Goal: Task Accomplishment & Management: Use online tool/utility

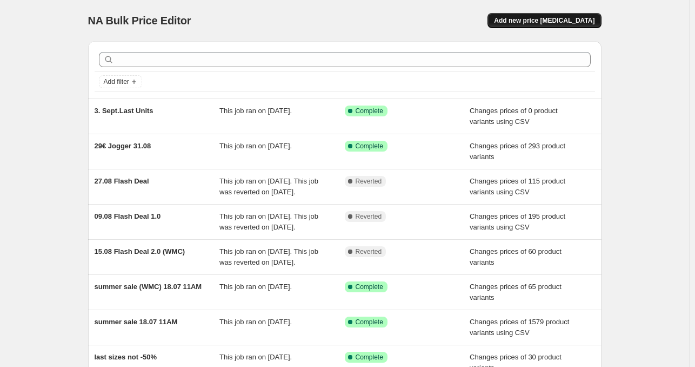
click at [586, 25] on button "Add new price [MEDICAL_DATA]" at bounding box center [545, 20] width 114 height 15
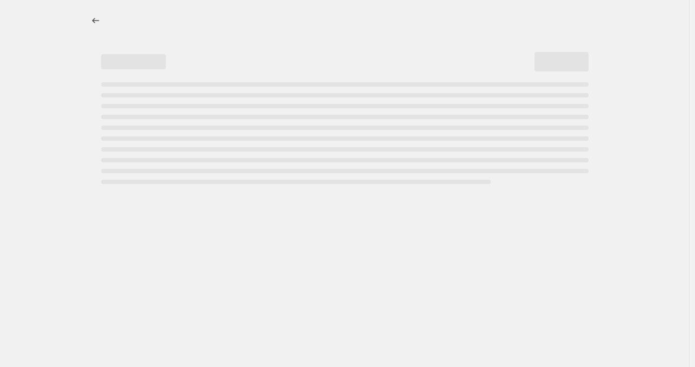
select select "percentage"
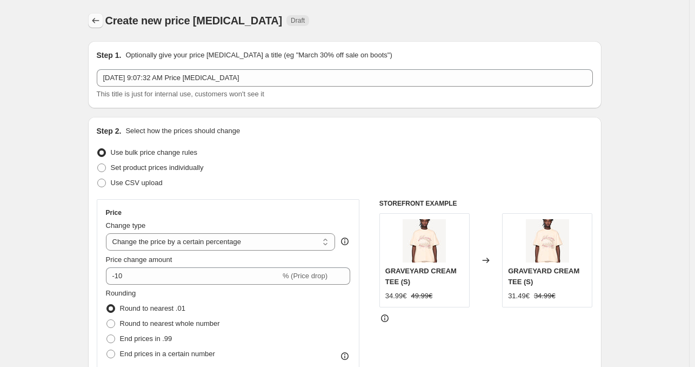
click at [103, 19] on button "Price change jobs" at bounding box center [95, 20] width 15 height 15
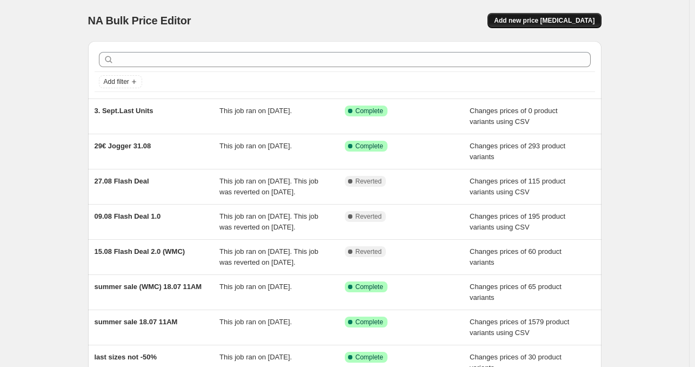
click at [543, 27] on button "Add new price [MEDICAL_DATA]" at bounding box center [545, 20] width 114 height 15
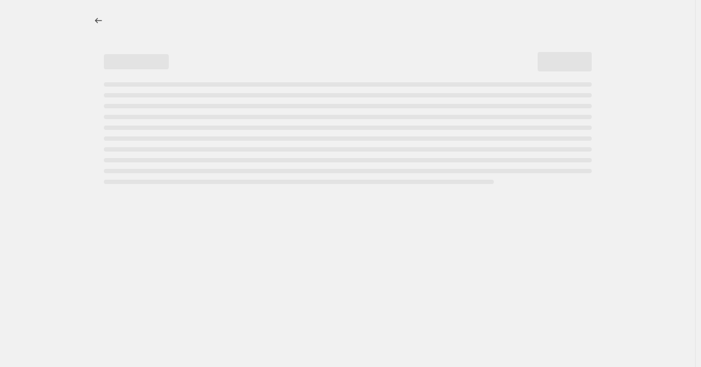
select select "percentage"
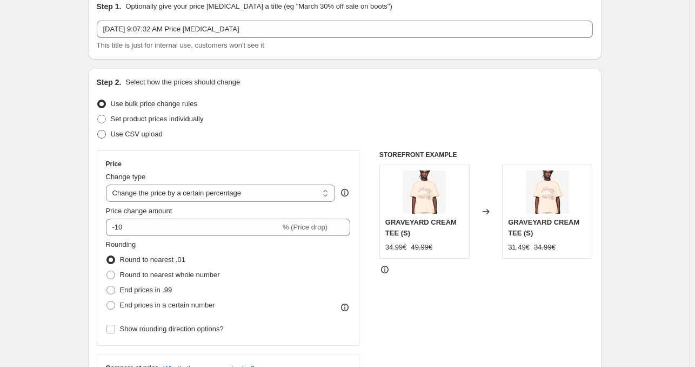
scroll to position [54, 0]
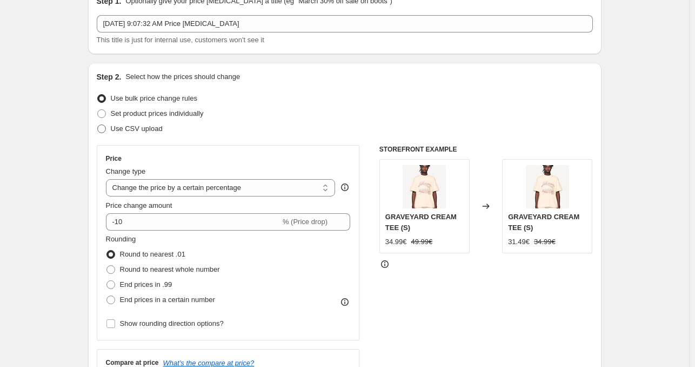
click at [127, 133] on span "Use CSV upload" at bounding box center [137, 128] width 52 height 11
click at [98, 125] on input "Use CSV upload" at bounding box center [97, 124] width 1 height 1
radio input "true"
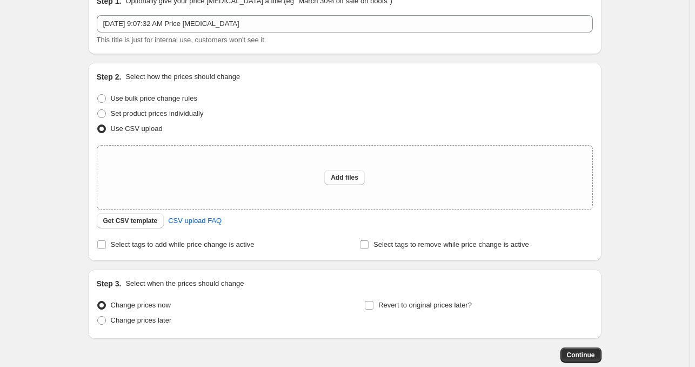
click at [49, 152] on div "Create new price change job. This page is ready Create new price change job Dra…" at bounding box center [344, 187] width 689 height 482
click at [141, 221] on span "Get CSV template" at bounding box center [130, 220] width 55 height 9
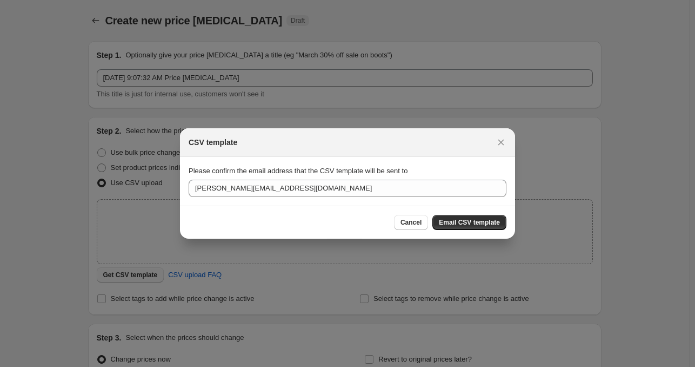
scroll to position [0, 0]
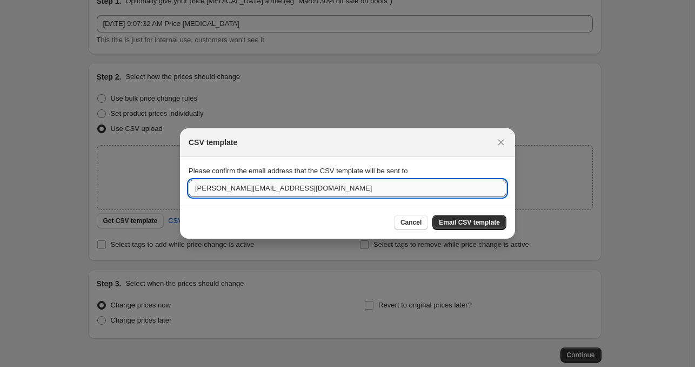
click at [287, 192] on input "julian@moremoneymorelove.de" at bounding box center [348, 187] width 318 height 17
click at [223, 192] on input "julian@moremoneymorelove.de" at bounding box center [348, 187] width 318 height 17
drag, startPoint x: 211, startPoint y: 193, endPoint x: 170, endPoint y: 191, distance: 41.1
type input "adis@moremoneymorelove.de"
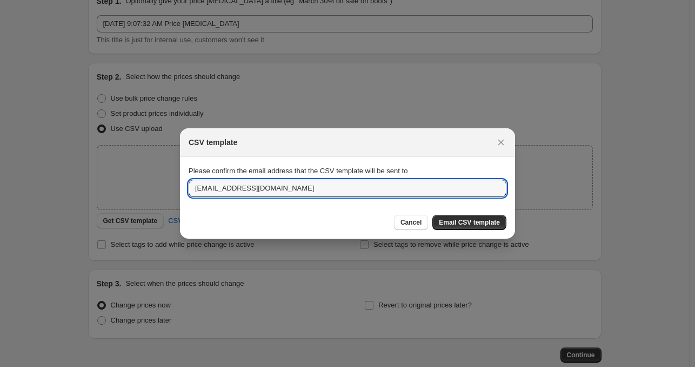
click at [268, 212] on div "Cancel Email CSV template" at bounding box center [347, 221] width 335 height 33
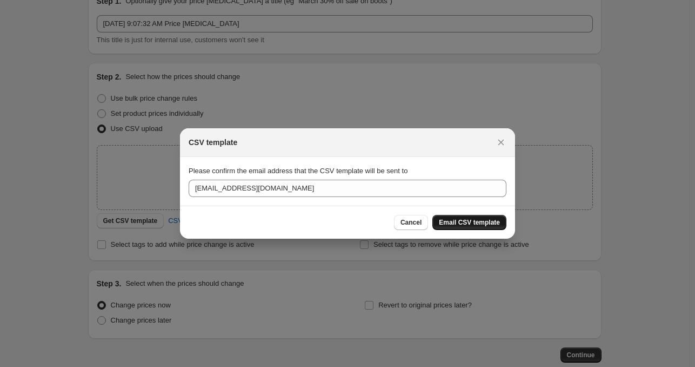
click at [474, 223] on span "Email CSV template" at bounding box center [469, 222] width 61 height 9
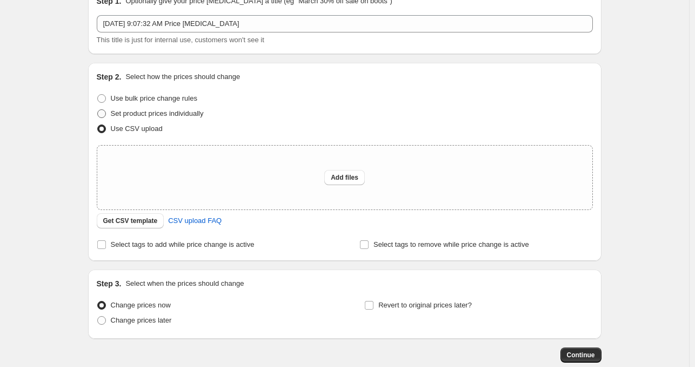
click at [179, 112] on span "Set product prices individually" at bounding box center [157, 113] width 93 height 8
click at [98, 110] on input "Set product prices individually" at bounding box center [97, 109] width 1 height 1
radio input "true"
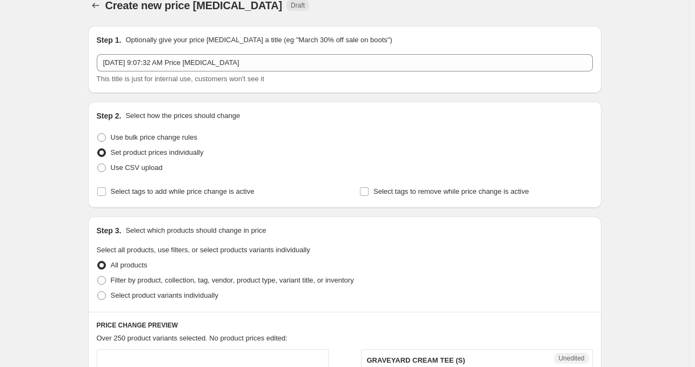
scroll to position [0, 0]
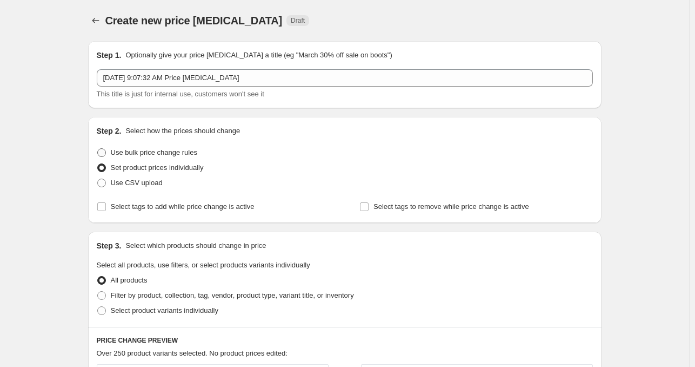
click at [165, 153] on span "Use bulk price change rules" at bounding box center [154, 152] width 87 height 8
click at [98, 149] on input "Use bulk price change rules" at bounding box center [97, 148] width 1 height 1
radio input "true"
select select "percentage"
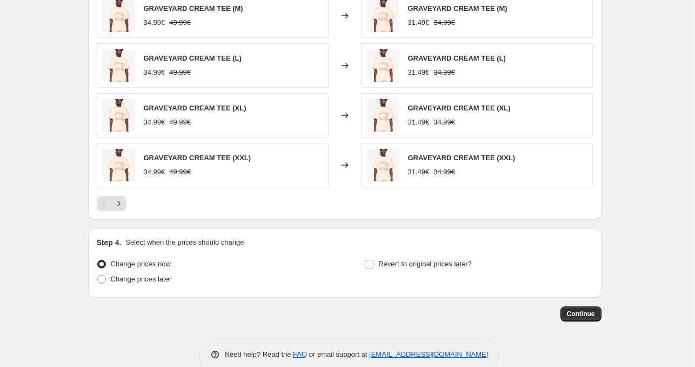
scroll to position [713, 0]
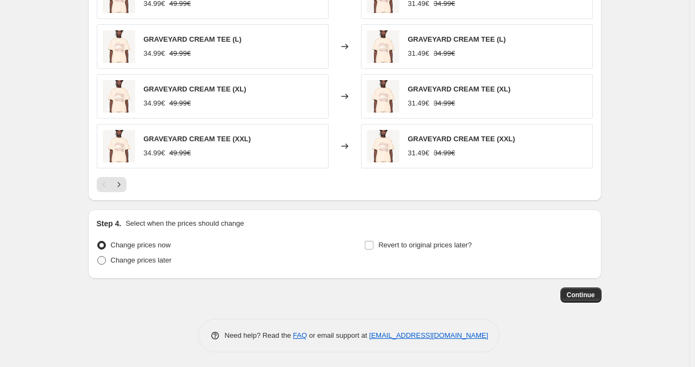
click at [165, 261] on span "Change prices later" at bounding box center [141, 260] width 61 height 8
click at [98, 256] on input "Change prices later" at bounding box center [97, 256] width 1 height 1
radio input "true"
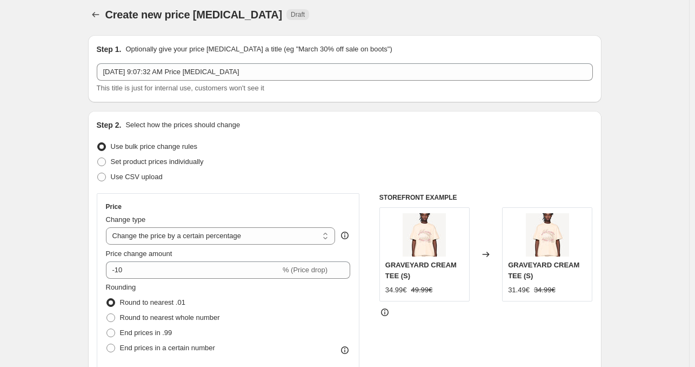
scroll to position [0, 0]
